Goal: Information Seeking & Learning: Learn about a topic

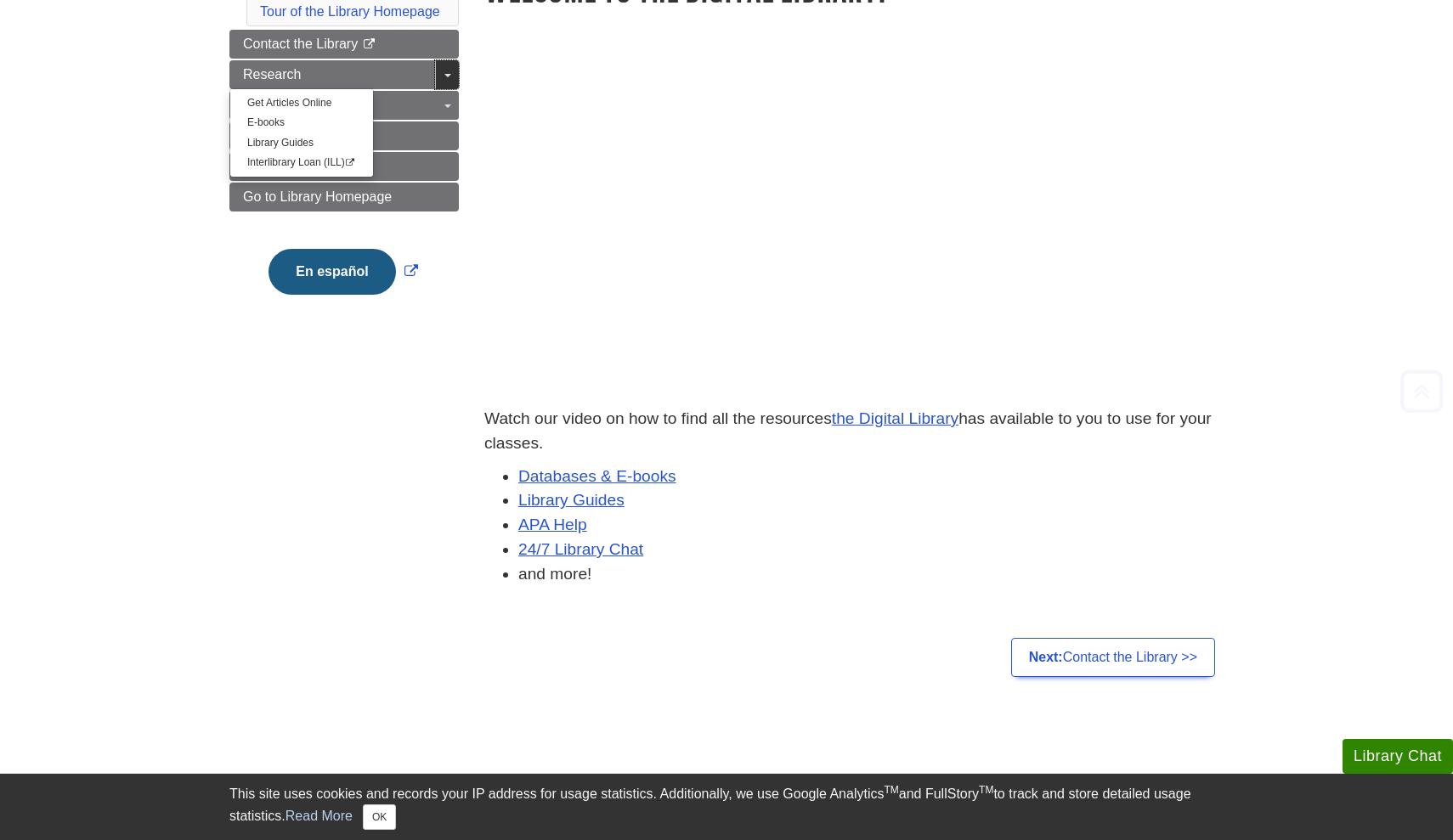
scroll to position [330, 0]
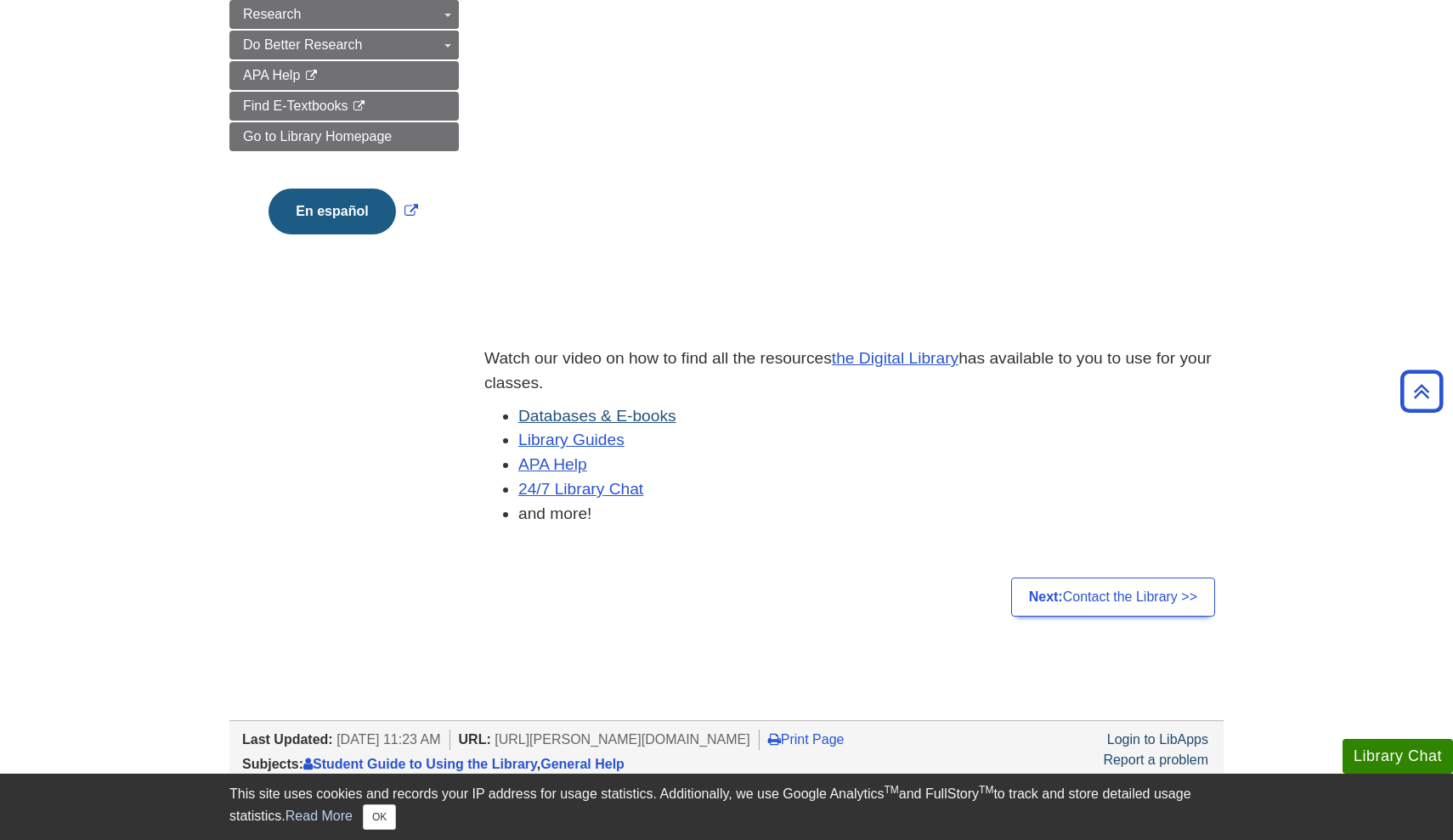
click at [629, 411] on link "Databases & E-books" at bounding box center [597, 415] width 158 height 18
click at [367, 129] on span "Go to Library Homepage" at bounding box center [317, 136] width 149 height 14
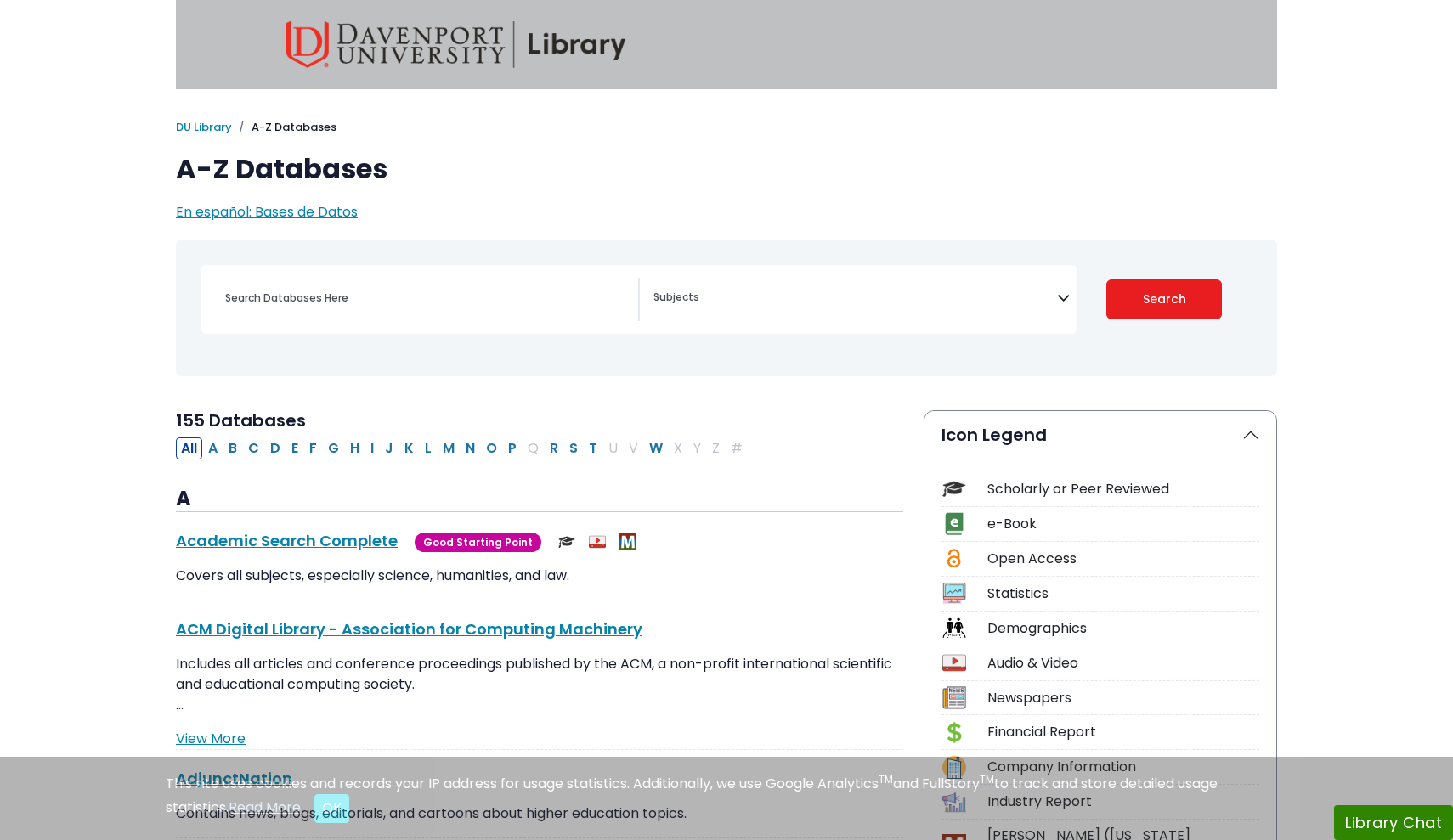
select select "Database Subject Filter"
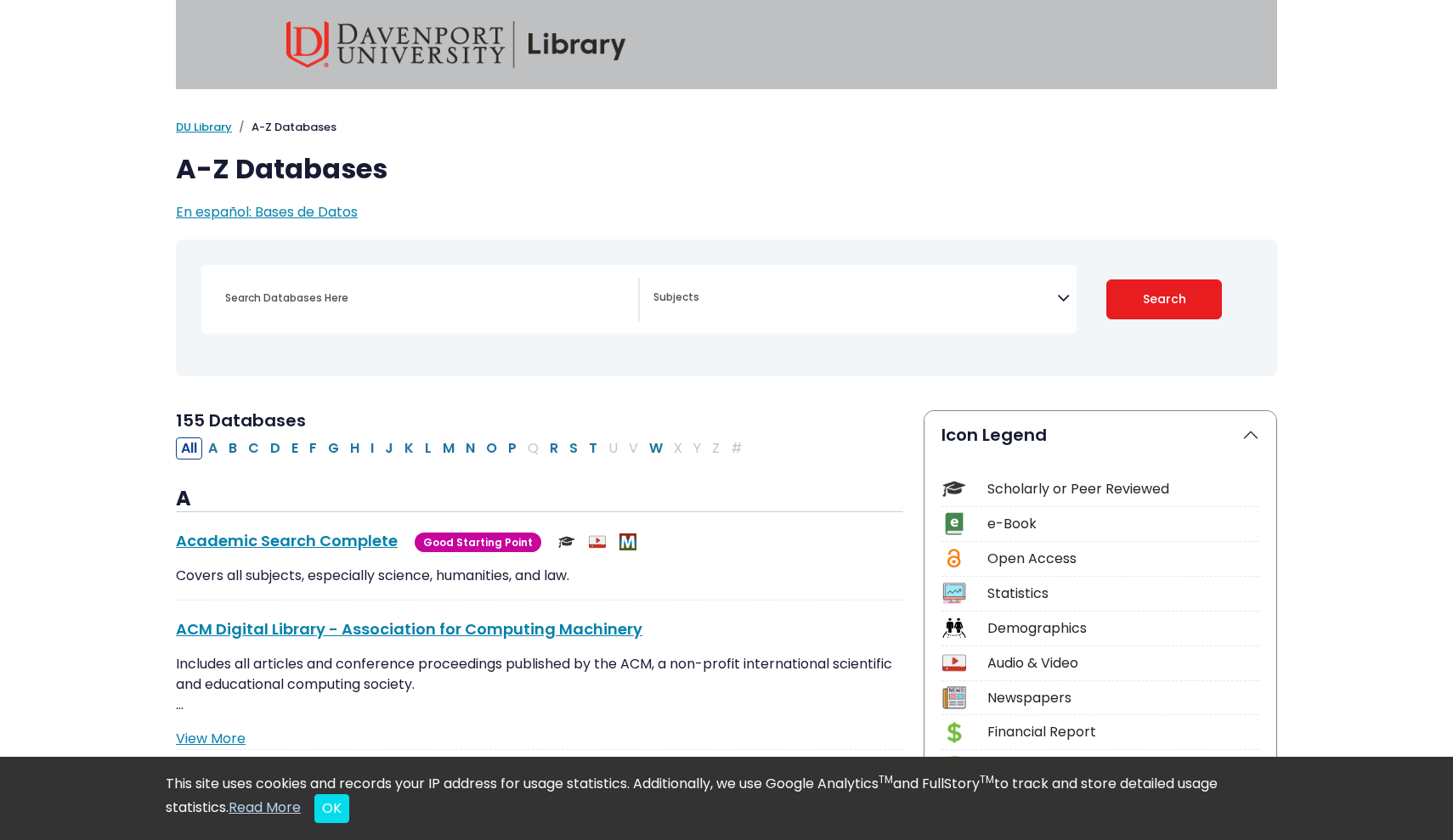
select select "Database Subject Filter"
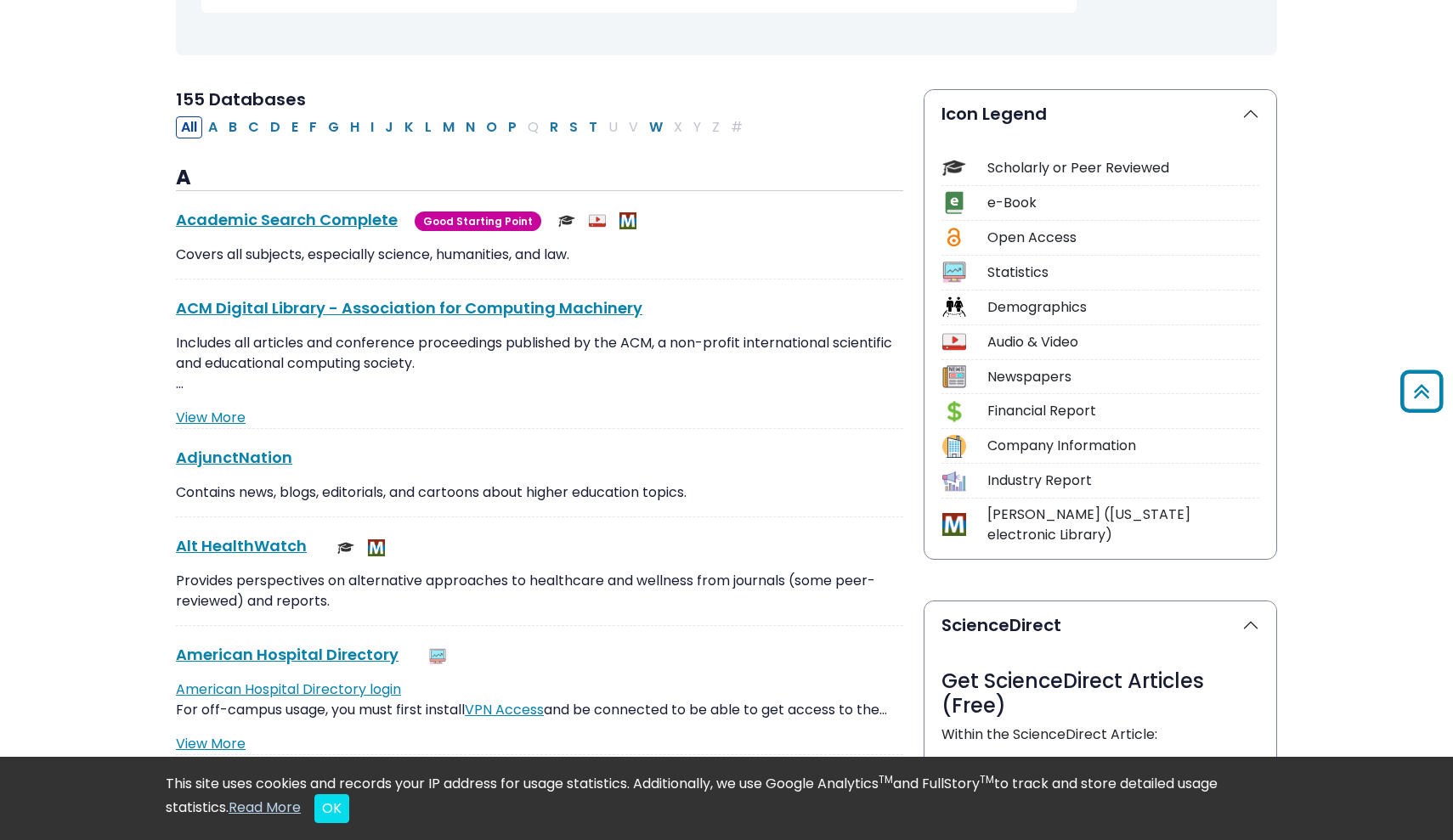
scroll to position [322, 0]
click at [243, 212] on link "Academic Search Complete This link opens in a new window" at bounding box center [286, 218] width 222 height 22
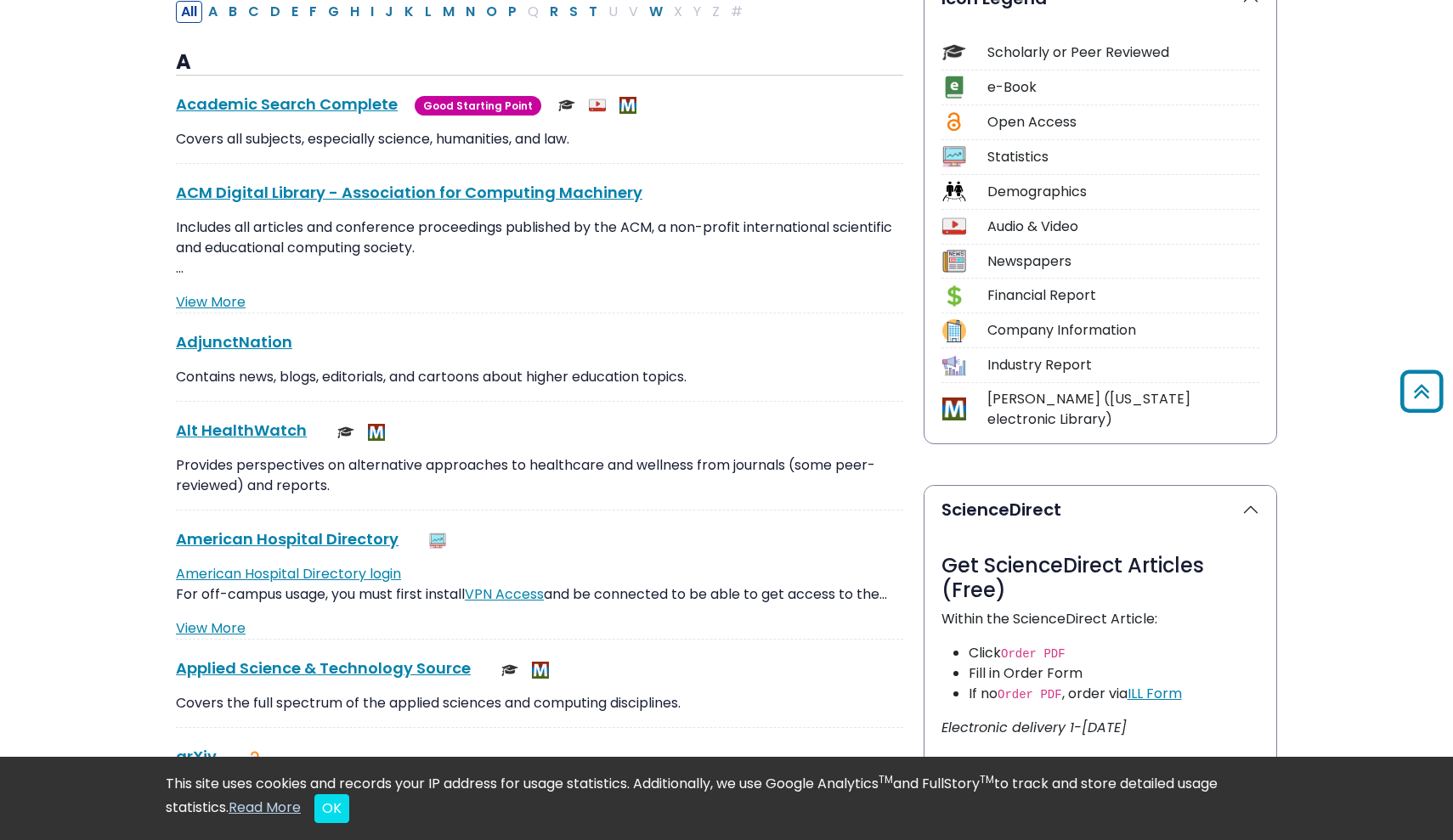
scroll to position [440, 0]
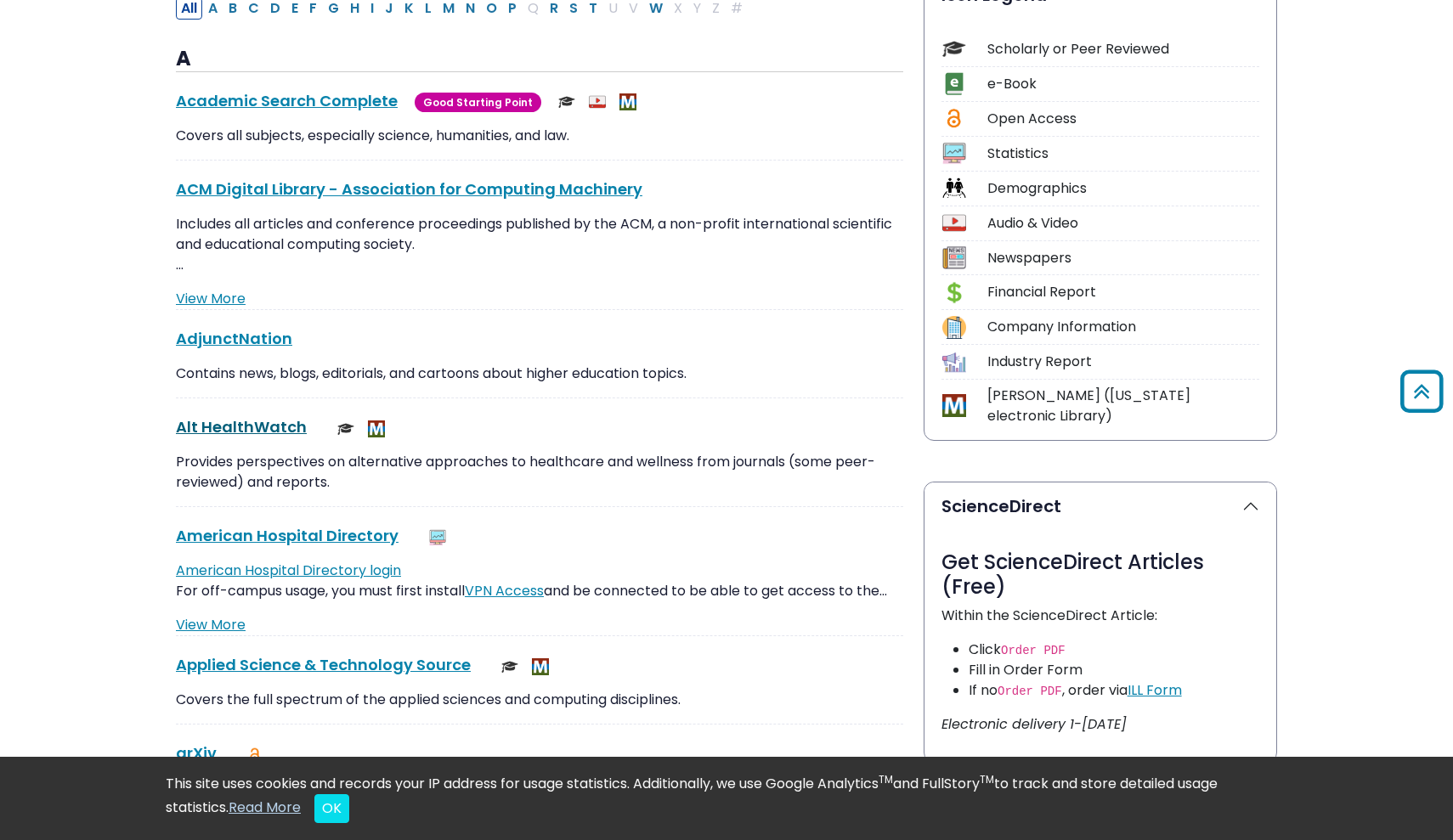
click at [249, 418] on link "Alt HealthWatch This link opens in a new window" at bounding box center [241, 427] width 131 height 22
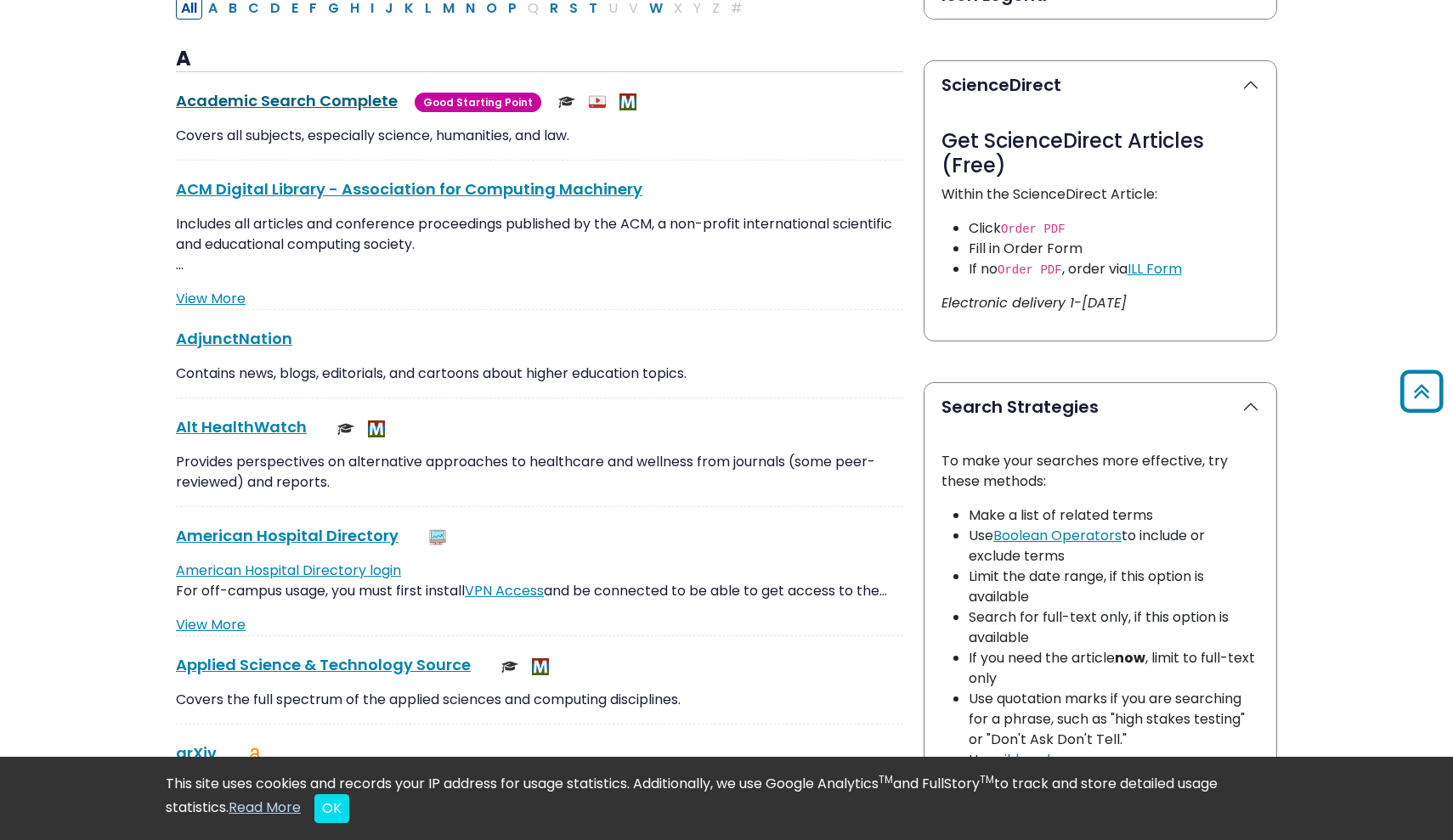
click at [350, 98] on link "Academic Search Complete This link opens in a new window" at bounding box center [286, 100] width 222 height 22
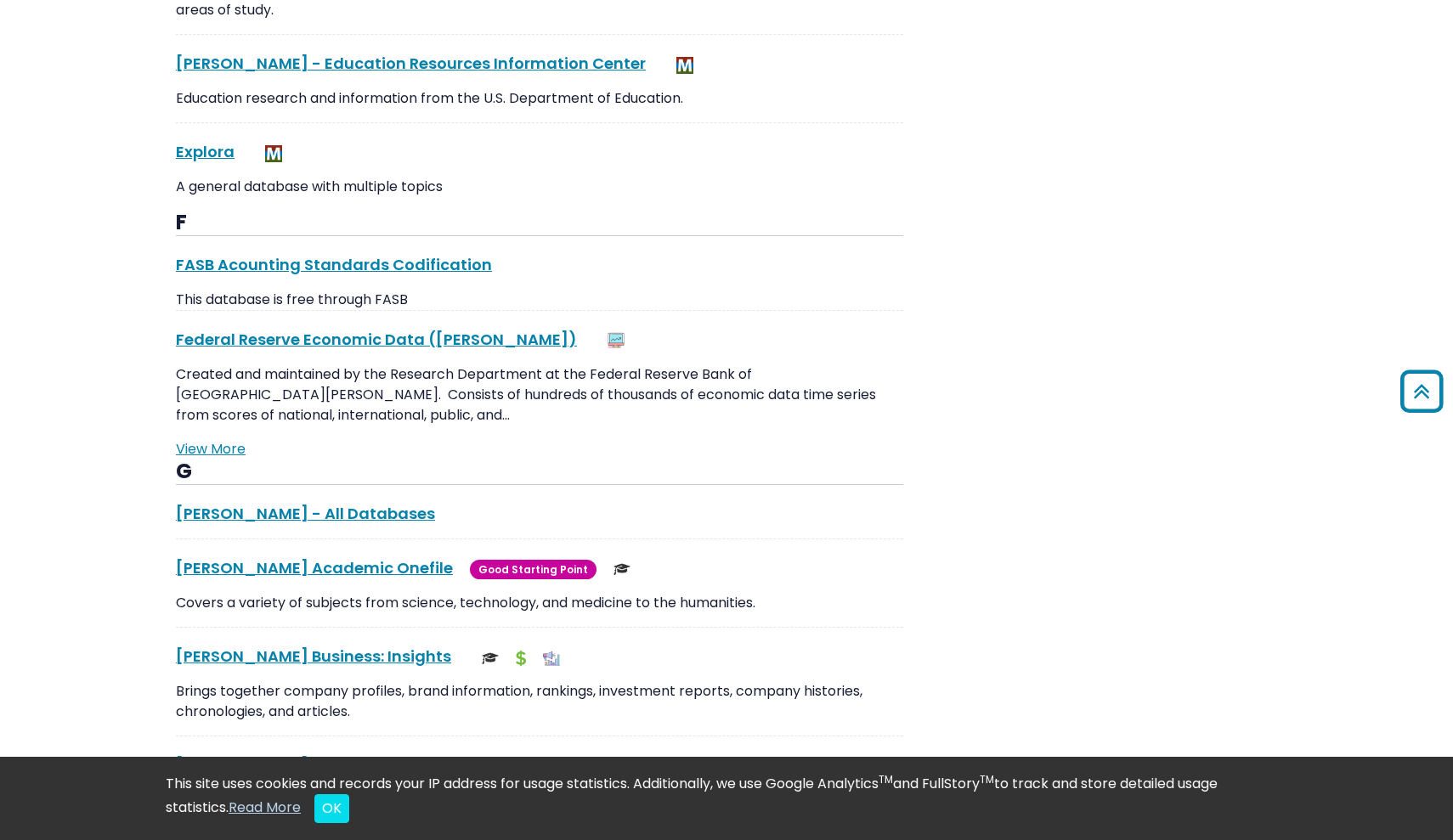
scroll to position [3086, 0]
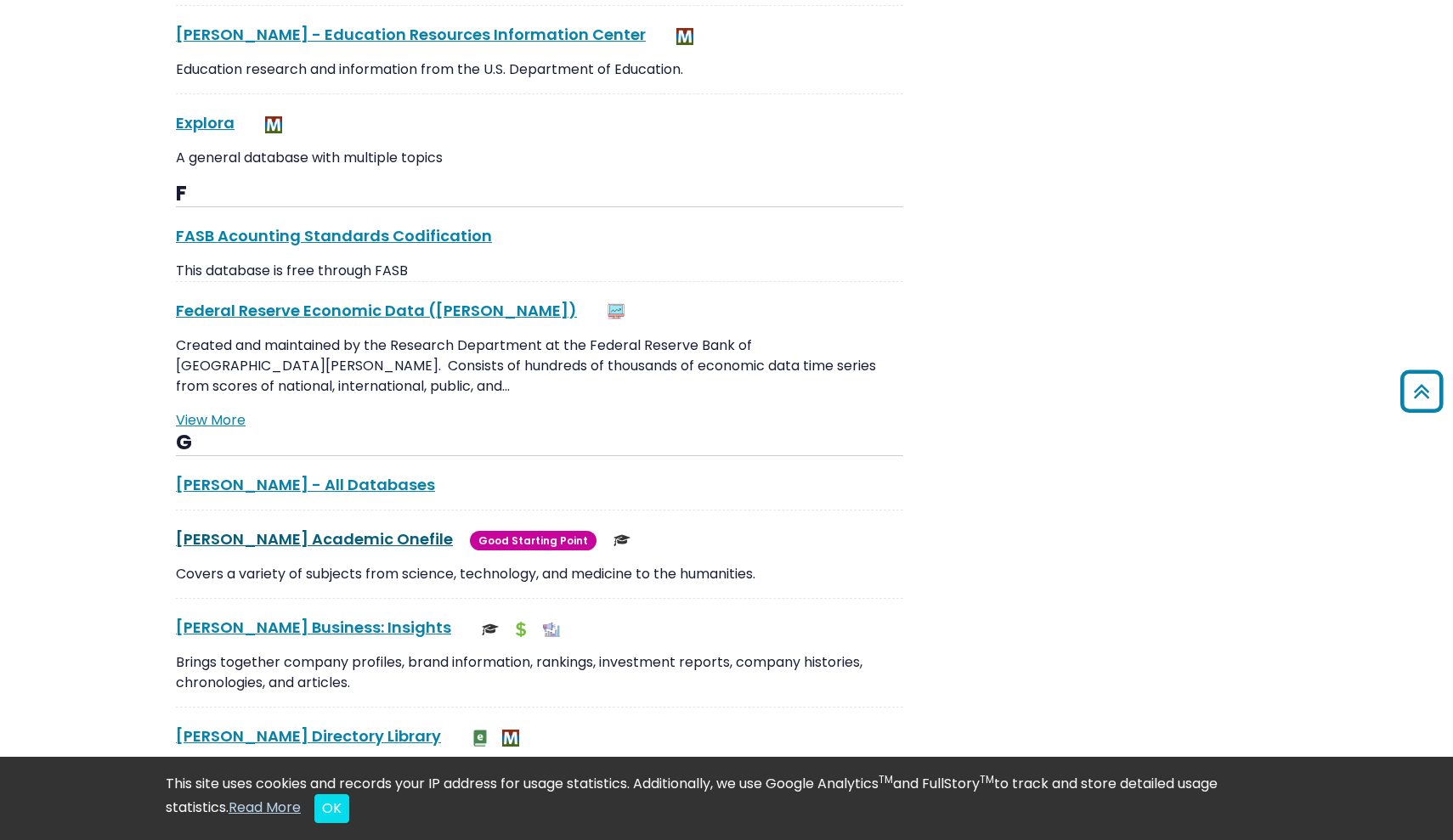
click at [272, 529] on link "Gale Academic Onefile This link opens in a new window" at bounding box center [314, 539] width 277 height 22
